Goal: Communication & Community: Answer question/provide support

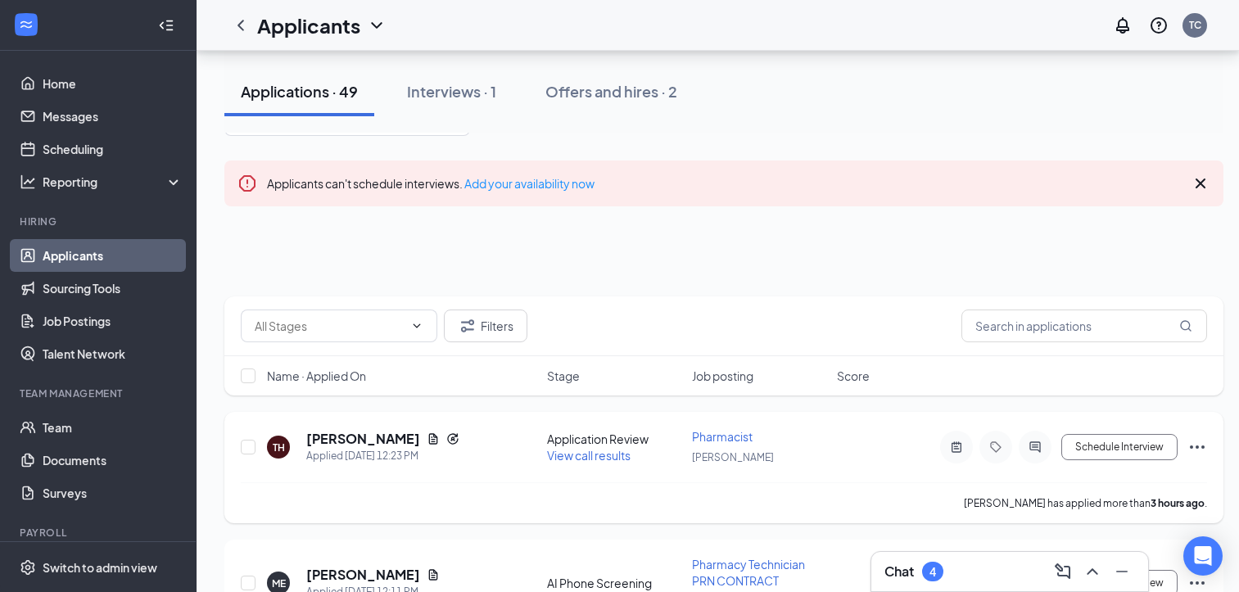
scroll to position [164, 0]
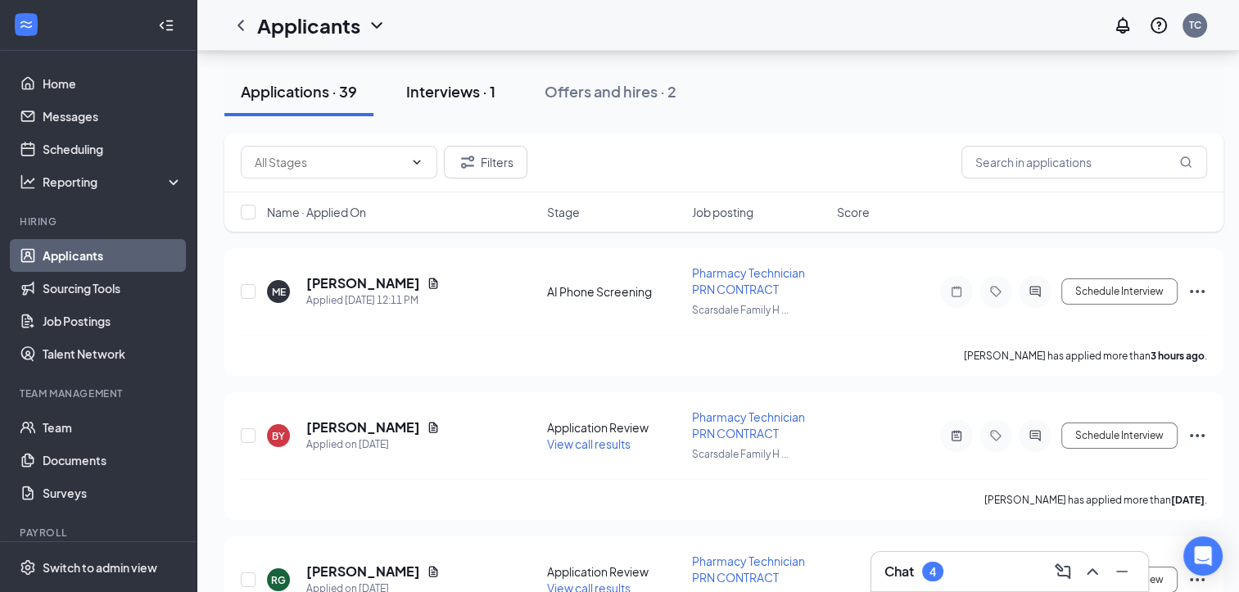
click at [427, 94] on div "Interviews · 1" at bounding box center [450, 91] width 89 height 20
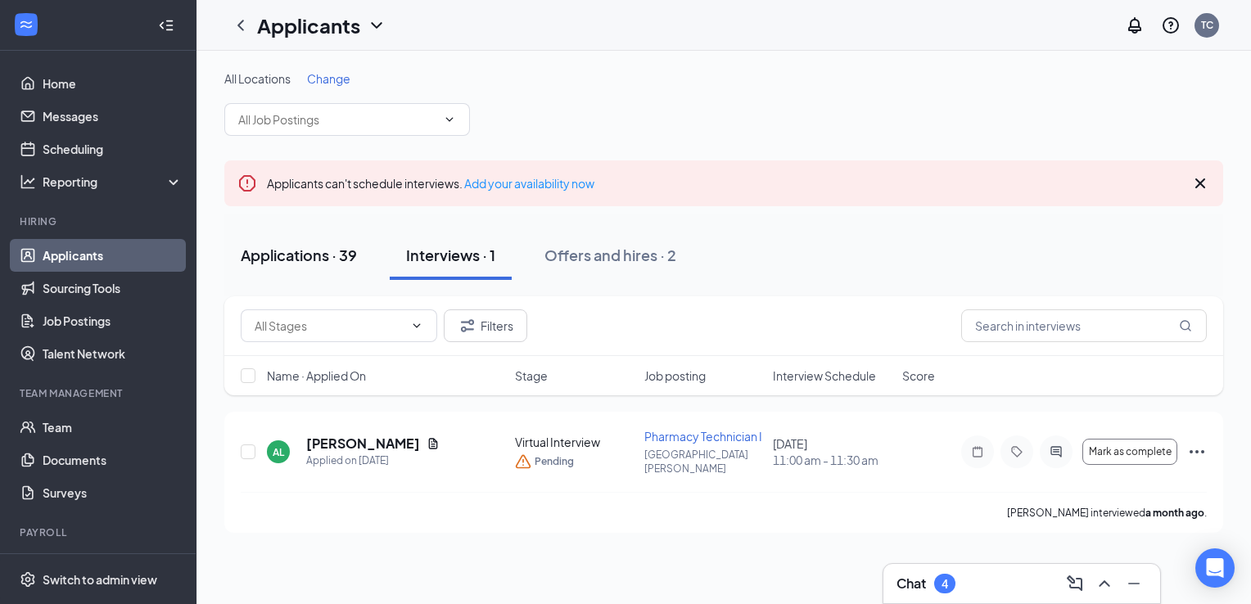
click at [264, 264] on div "Applications · 39" at bounding box center [299, 255] width 116 height 20
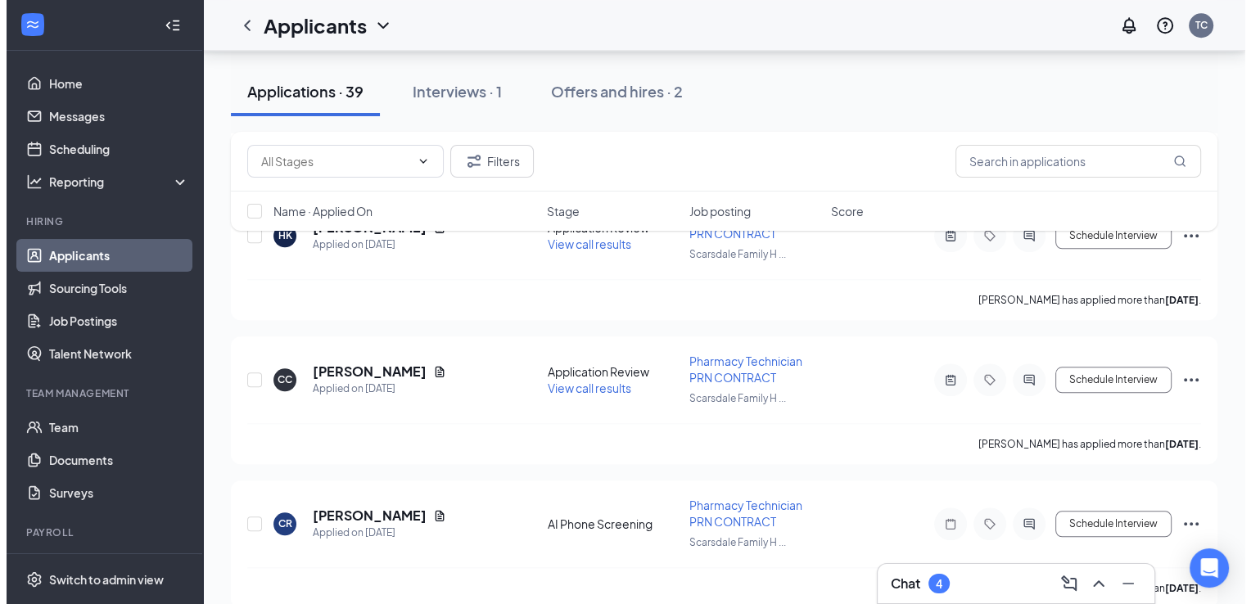
scroll to position [1556, 0]
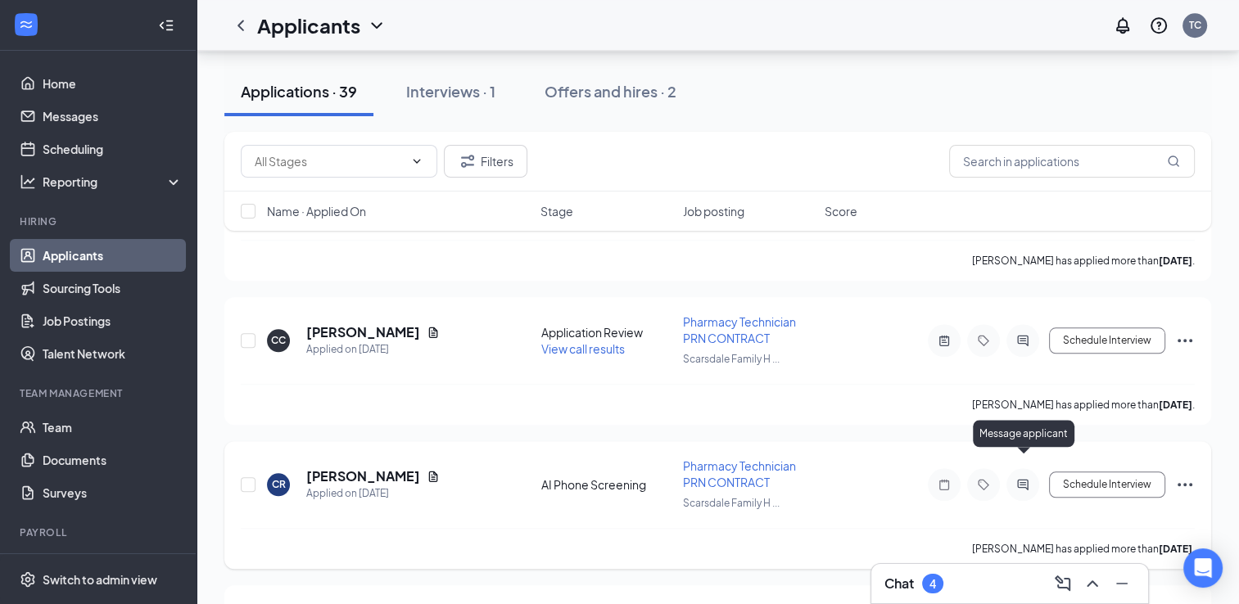
click at [1022, 479] on icon "ActiveChat" at bounding box center [1022, 484] width 11 height 11
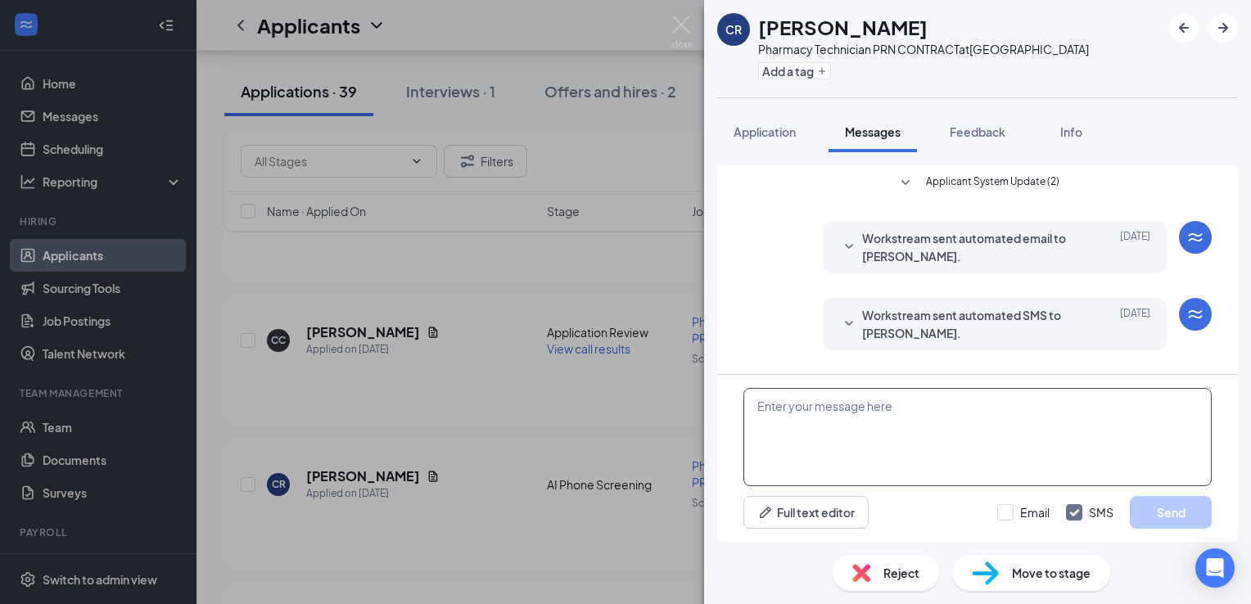
click at [852, 424] on textarea at bounding box center [978, 437] width 468 height 98
type textarea "J"
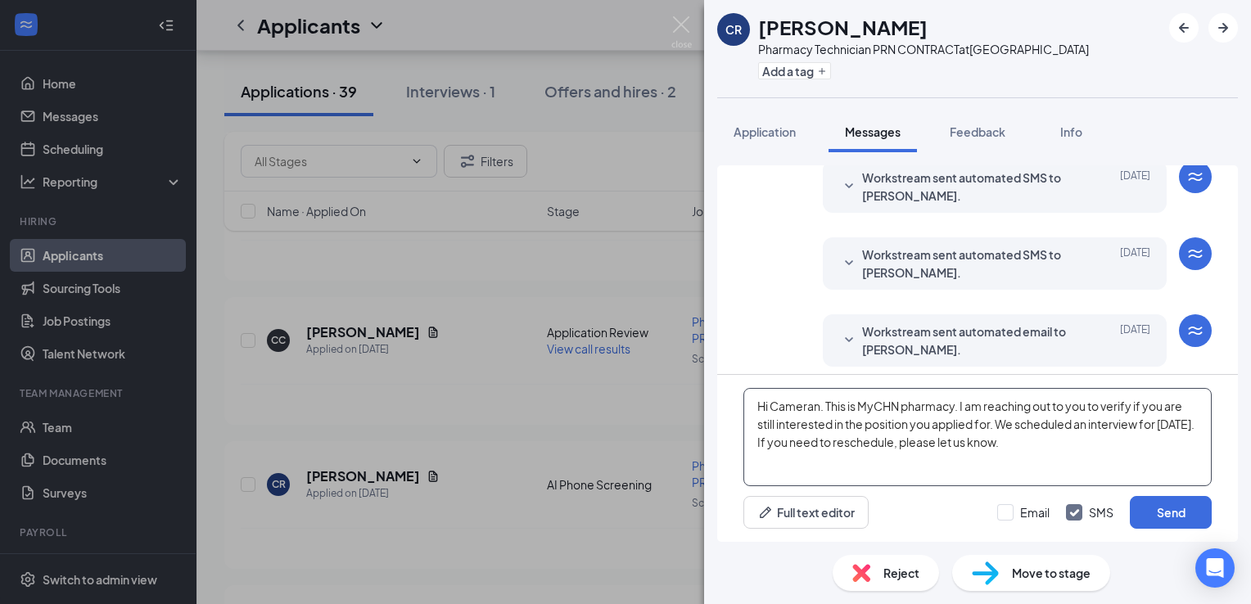
scroll to position [300, 0]
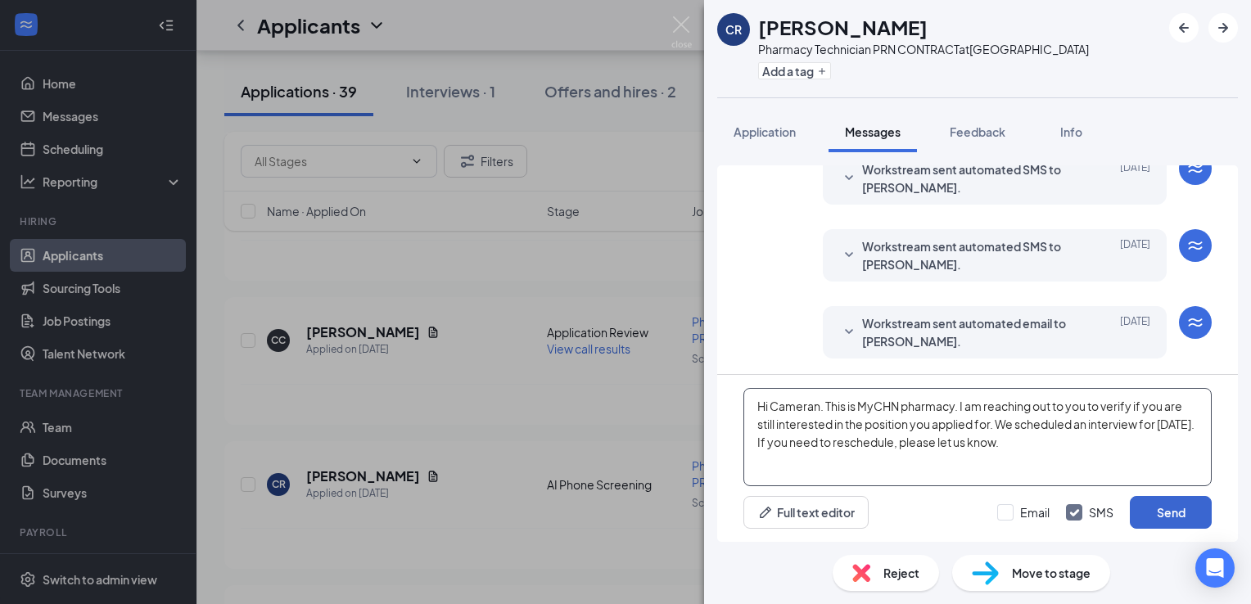
type textarea "Hi Cameran. This is MyCHN pharmacy. I am reaching out to you to verify if you a…"
click at [1167, 511] on button "Send" at bounding box center [1171, 512] width 82 height 33
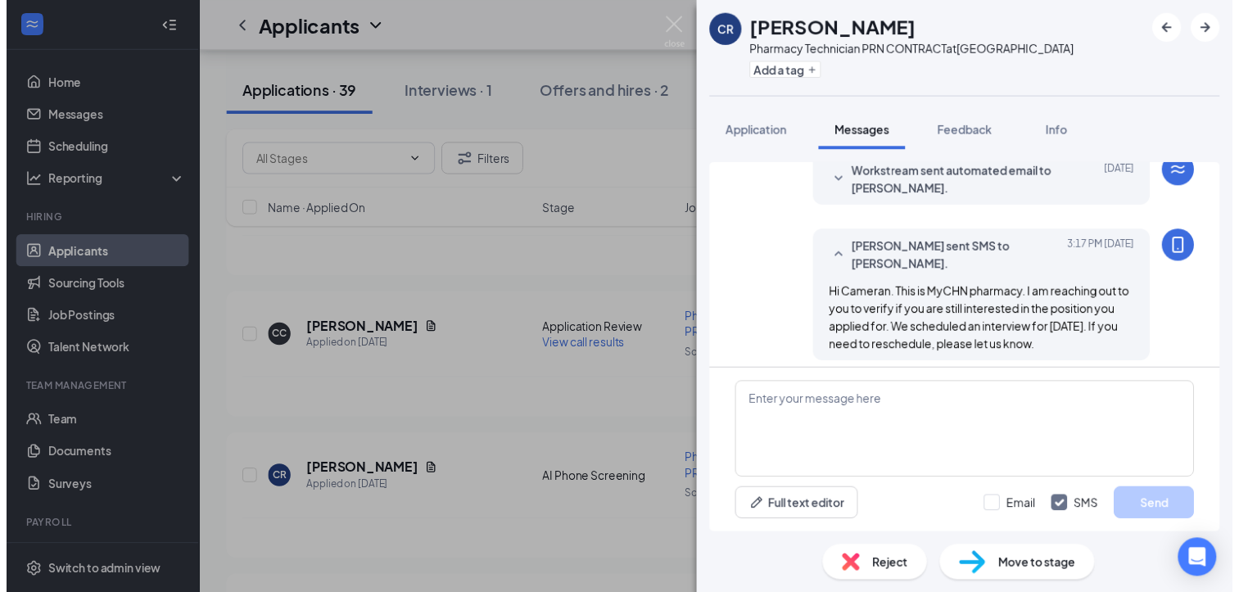
scroll to position [459, 0]
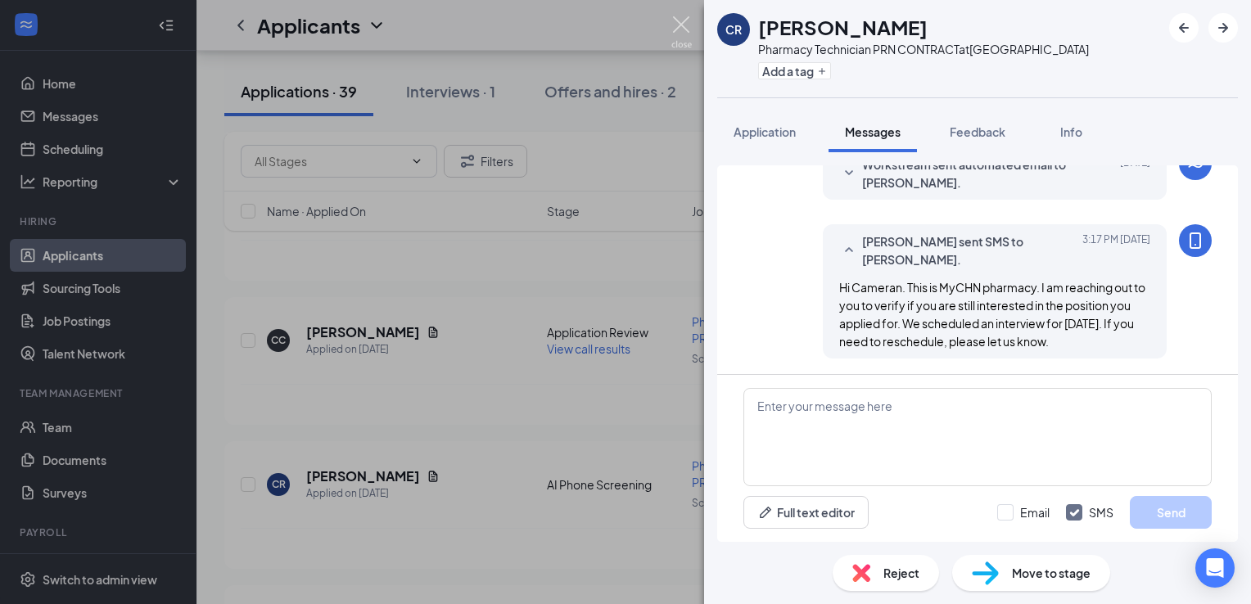
click at [675, 23] on img at bounding box center [681, 32] width 20 height 32
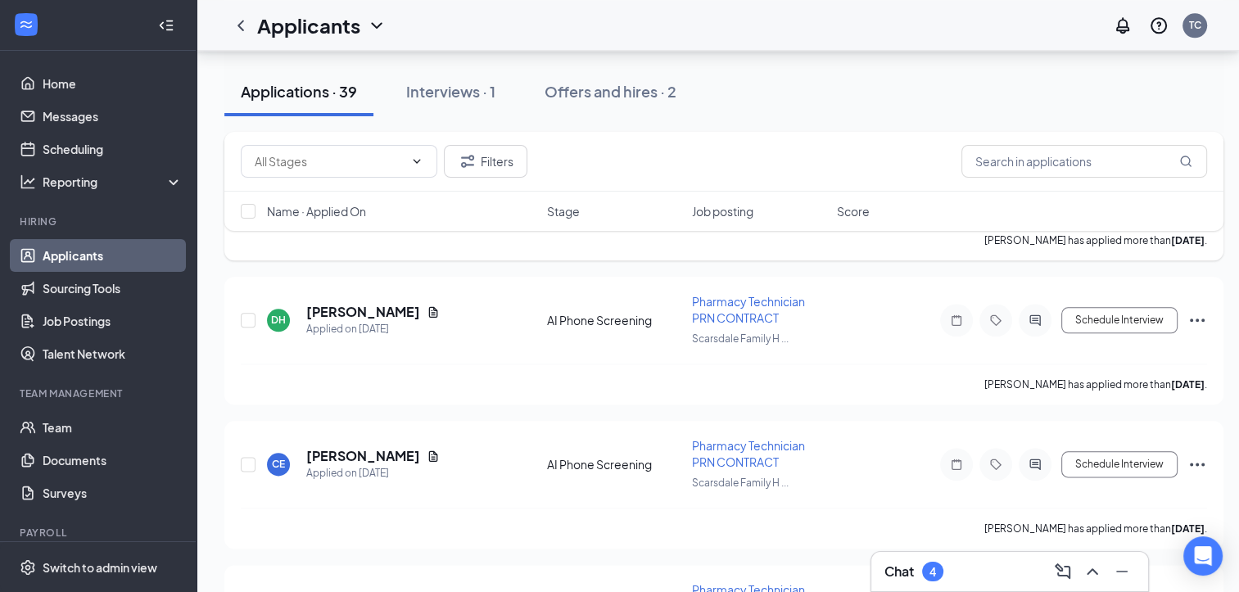
scroll to position [1965, 0]
